Goal: Task Accomplishment & Management: Manage account settings

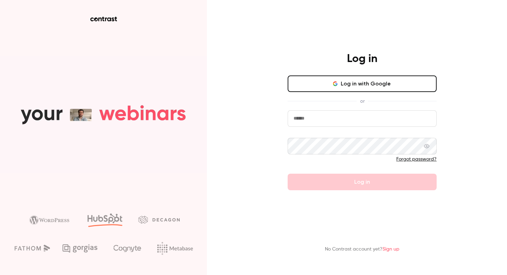
click at [360, 74] on div "Log in Log in with Google or Forgot password? Log in" at bounding box center [361, 121] width 179 height 138
click at [360, 76] on button "Log in with Google" at bounding box center [361, 83] width 149 height 17
click at [350, 85] on button "Log in with Google" at bounding box center [361, 83] width 149 height 17
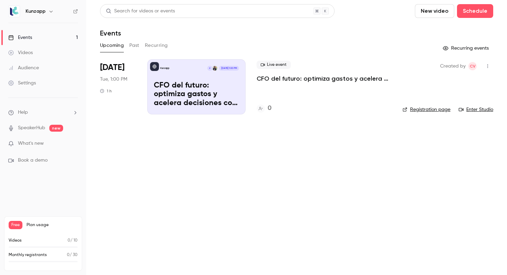
click at [32, 115] on li "Help" at bounding box center [43, 112] width 70 height 7
click at [35, 146] on div at bounding box center [253, 137] width 507 height 275
click at [35, 146] on span "What's new" at bounding box center [31, 143] width 26 height 7
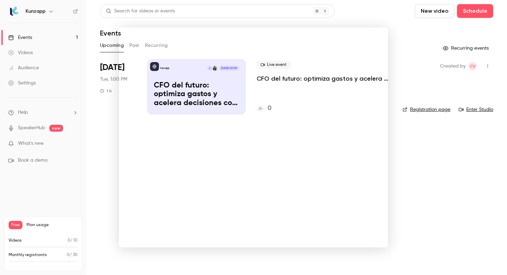
click at [444, 36] on div at bounding box center [253, 137] width 507 height 275
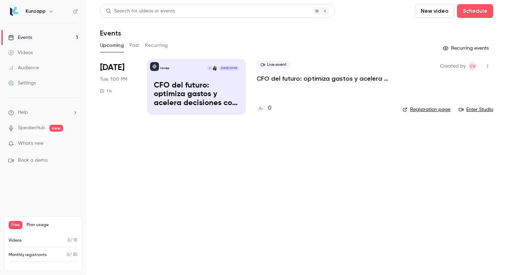
click at [32, 82] on div "Settings" at bounding box center [22, 83] width 28 height 7
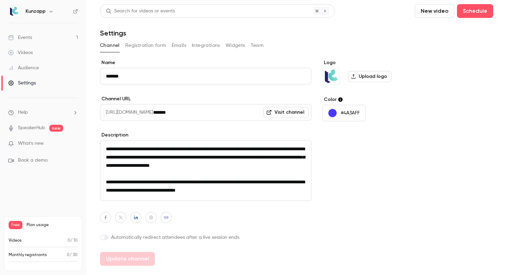
click at [208, 45] on button "Integrations" at bounding box center [206, 45] width 28 height 11
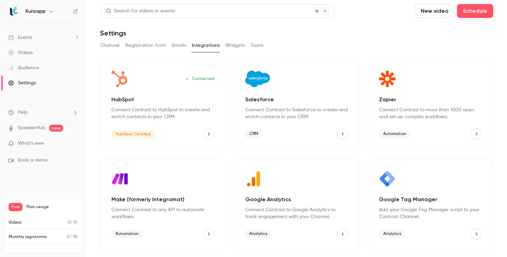
click at [211, 134] on button "HubSpot" at bounding box center [208, 134] width 11 height 11
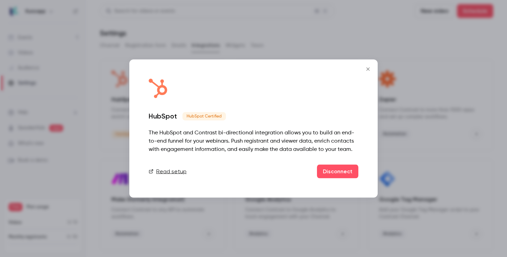
click at [365, 72] on button "Close" at bounding box center [368, 69] width 14 height 14
